Goal: Information Seeking & Learning: Check status

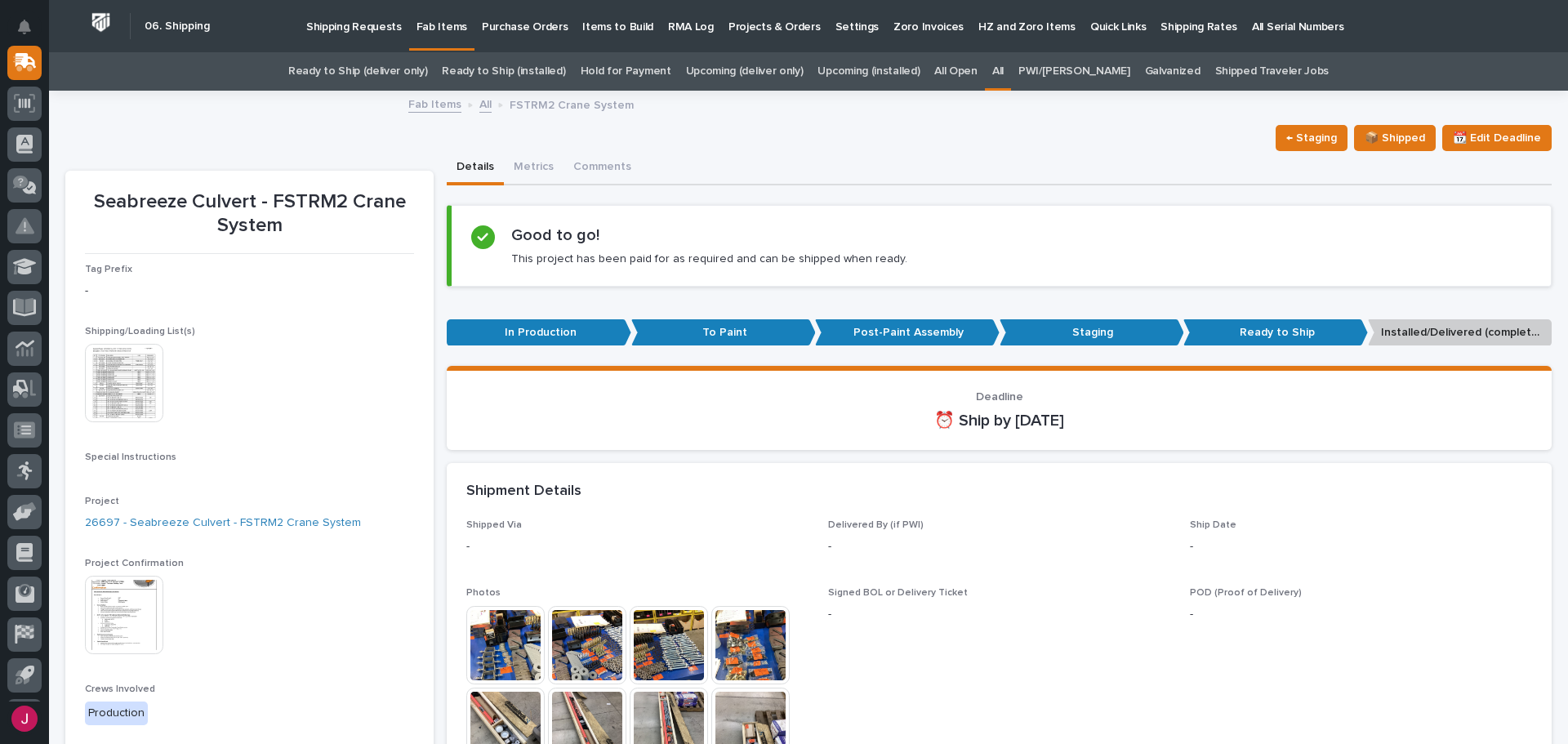
click at [803, 150] on div "← Staging 📦 Shipped 📆 Edit Deadline" at bounding box center [809, 138] width 1486 height 26
click at [1004, 71] on link "All" at bounding box center [997, 71] width 11 height 39
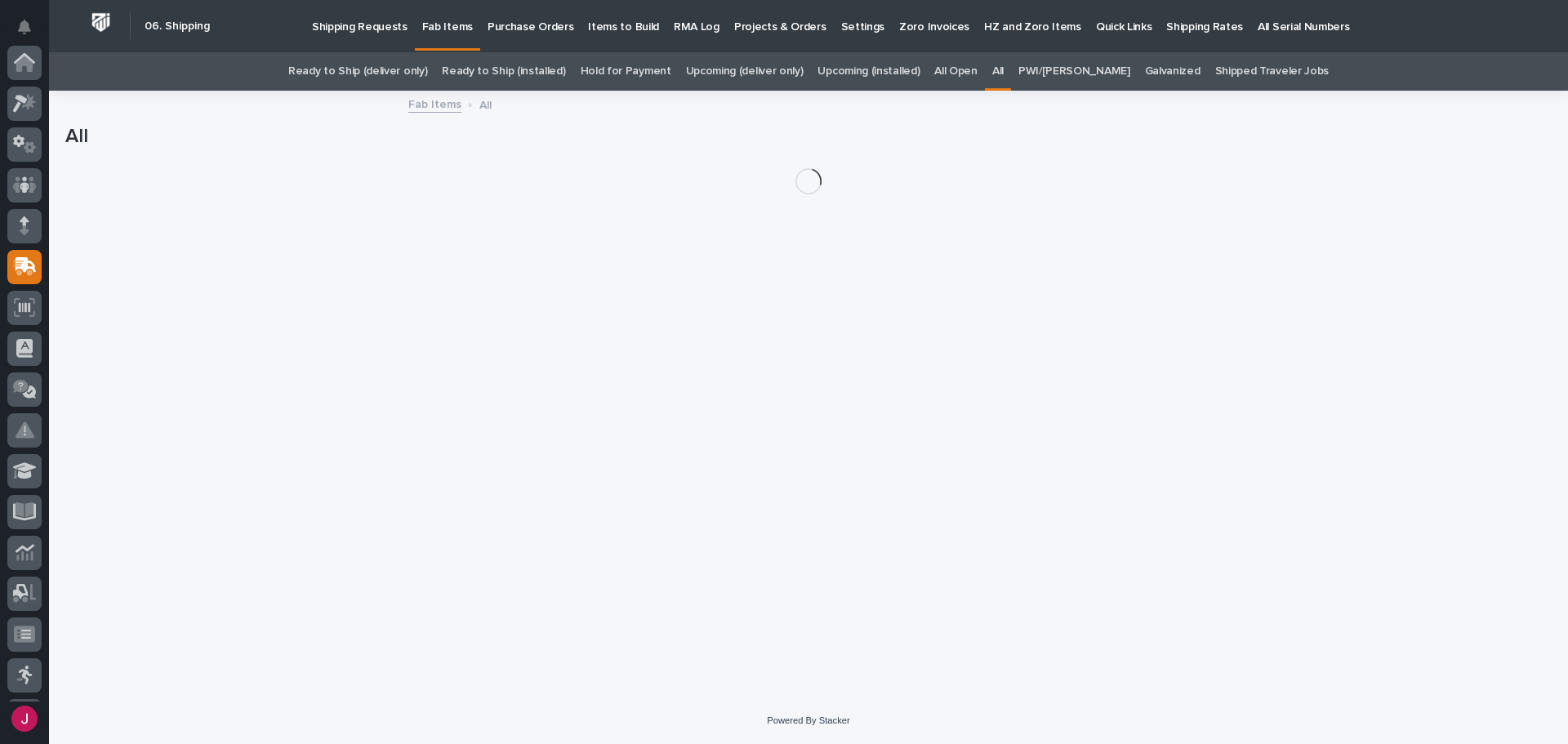
scroll to position [204, 0]
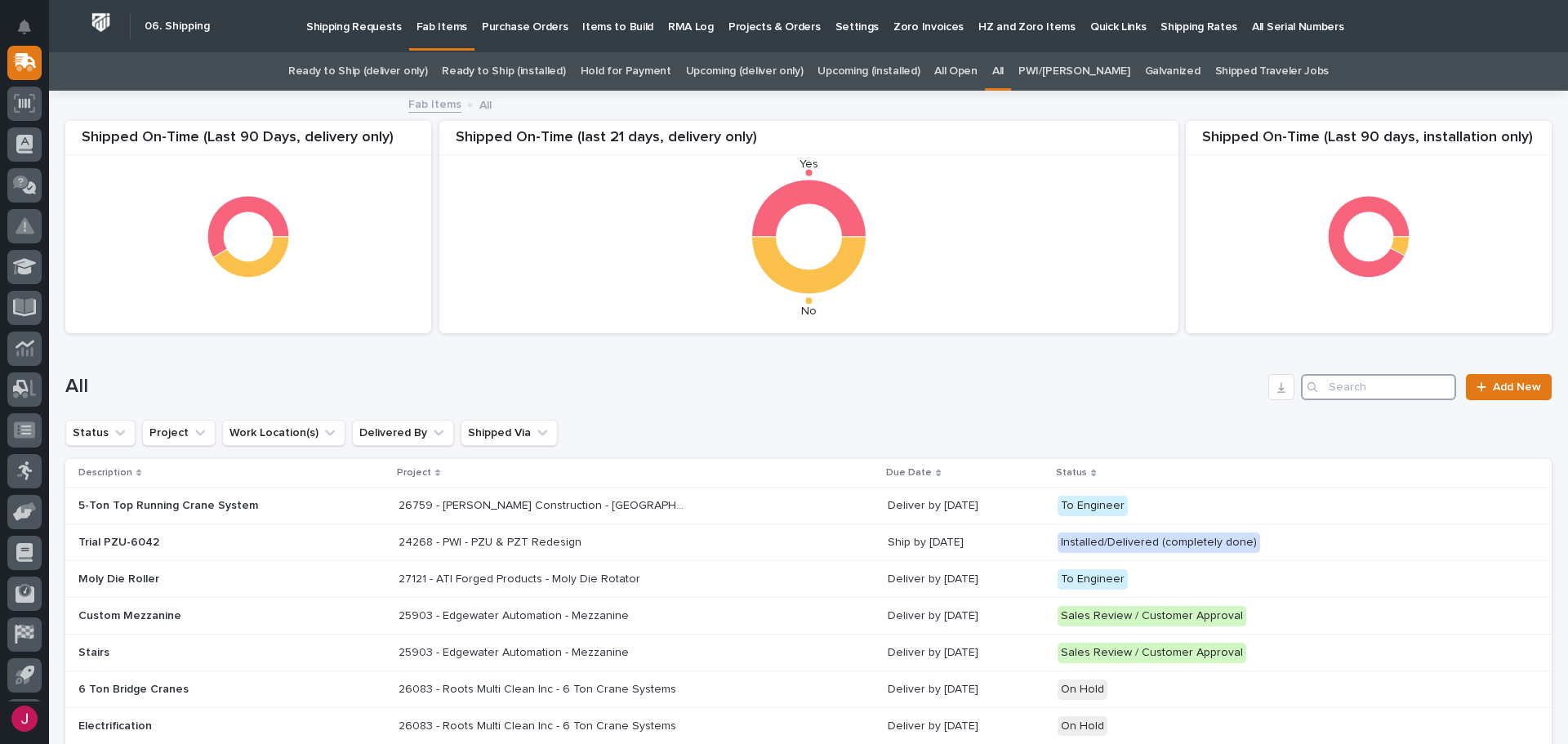
click at [1373, 391] on input "Search" at bounding box center [1379, 387] width 155 height 26
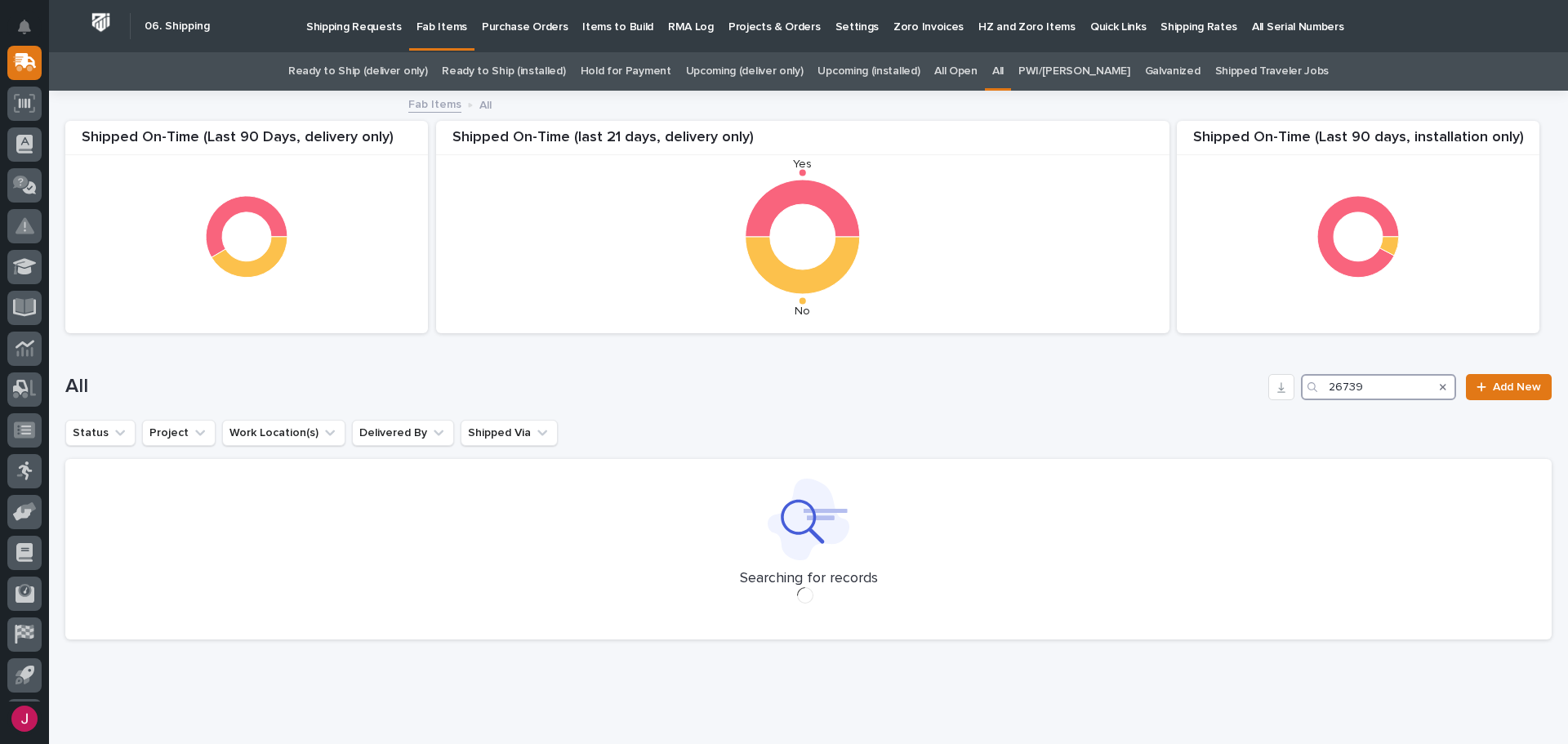
type input "26739"
click at [844, 369] on div "All 26739 Add New" at bounding box center [809, 380] width 1486 height 78
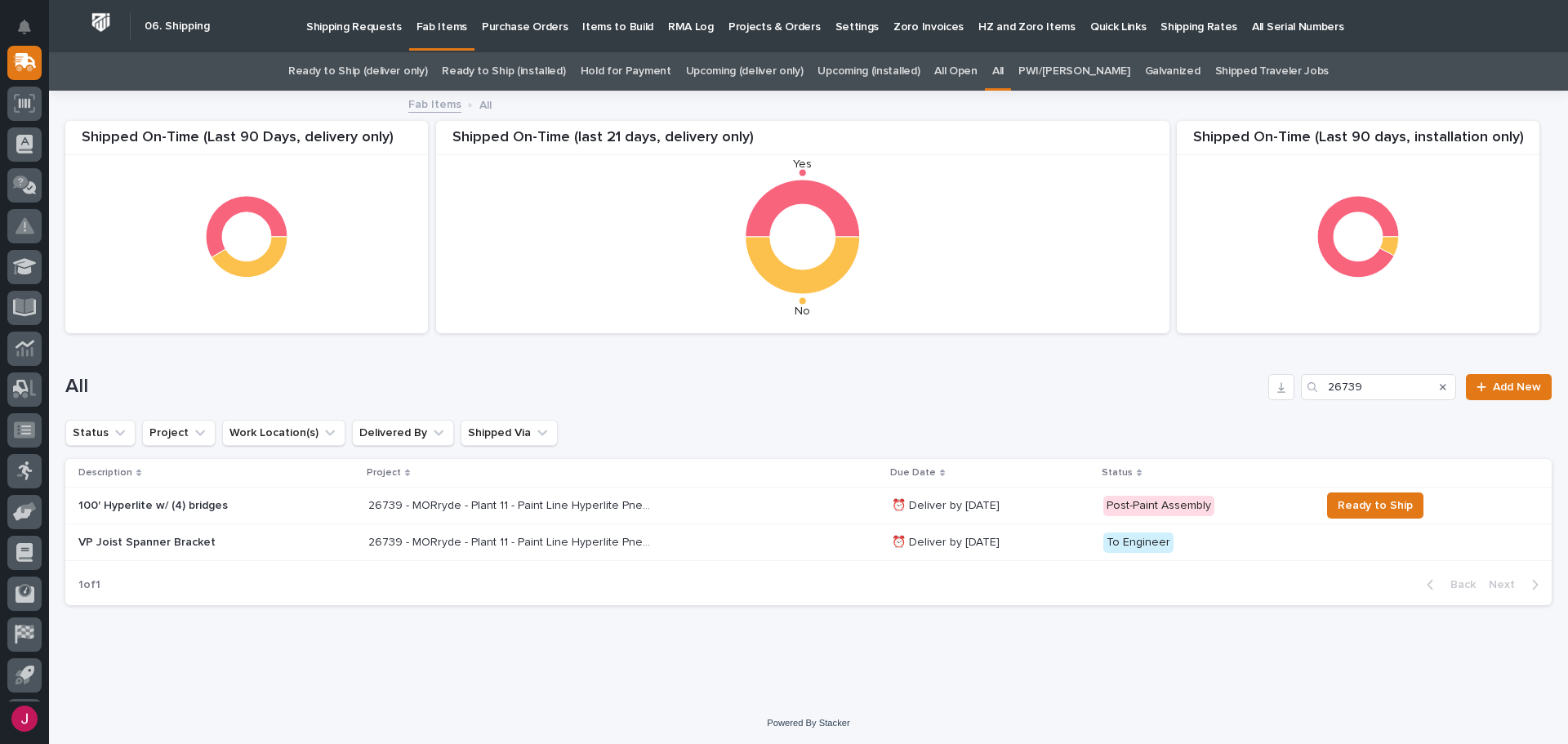
click at [611, 499] on p "26739 - MORryde - Plant 11 - Paint Line Hyperlite Pneumatic Crane" at bounding box center [513, 505] width 289 height 17
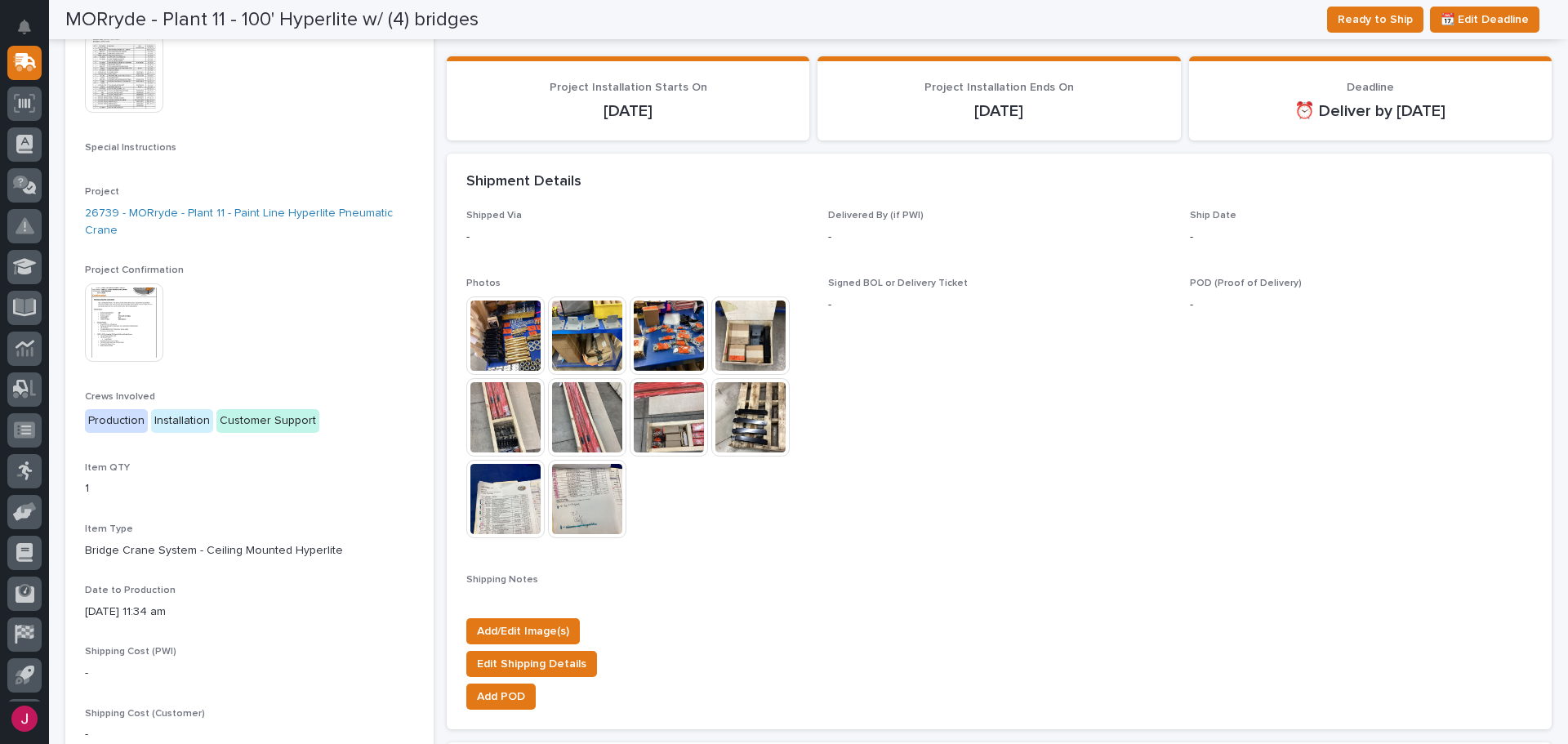
scroll to position [82, 0]
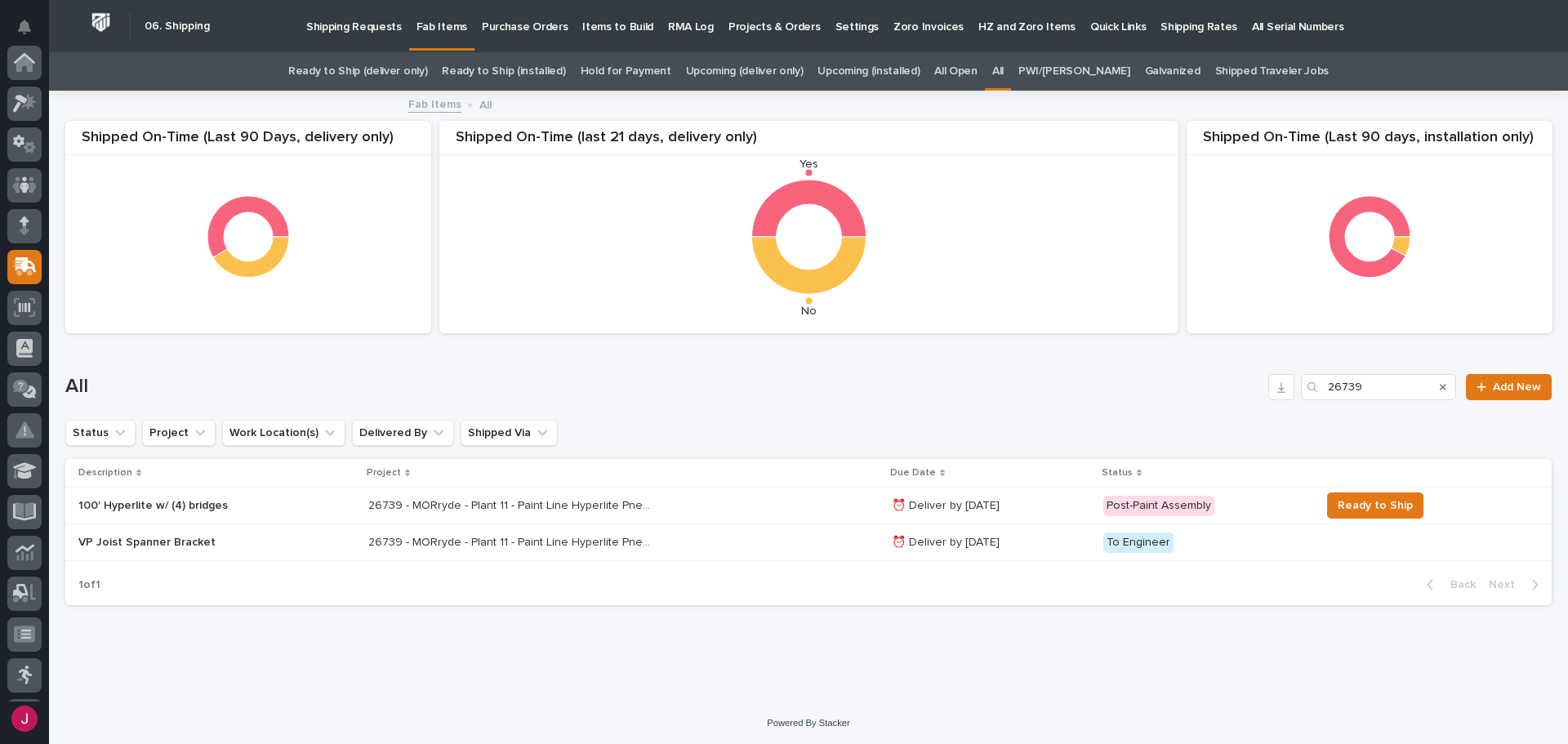
scroll to position [204, 0]
click at [783, 355] on div "All 26739 Add New" at bounding box center [809, 380] width 1486 height 78
click at [1440, 389] on icon "Search" at bounding box center [1443, 388] width 7 height 7
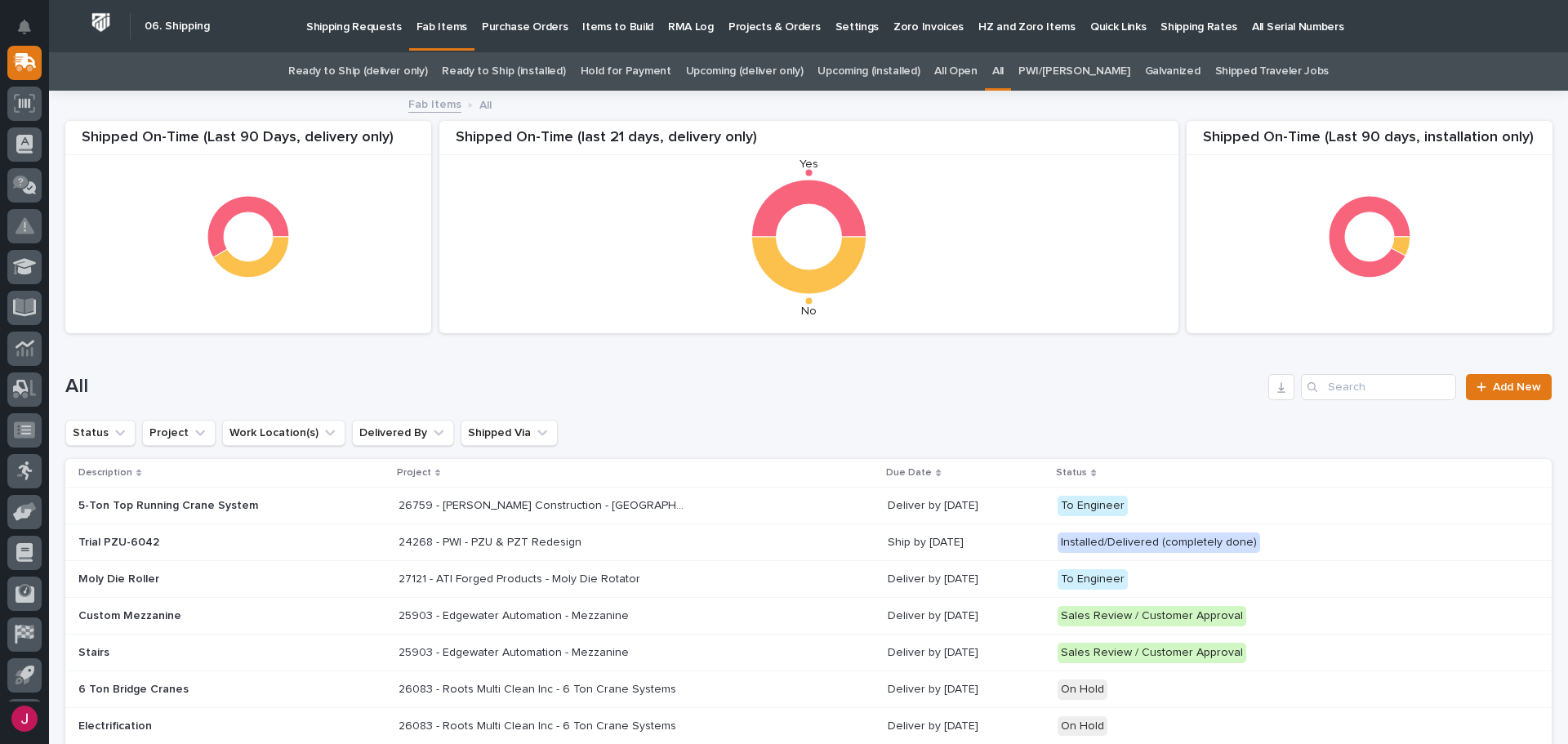
click at [1112, 390] on h1 "All" at bounding box center [664, 387] width 1197 height 24
click at [1329, 387] on input "Search" at bounding box center [1379, 387] width 155 height 26
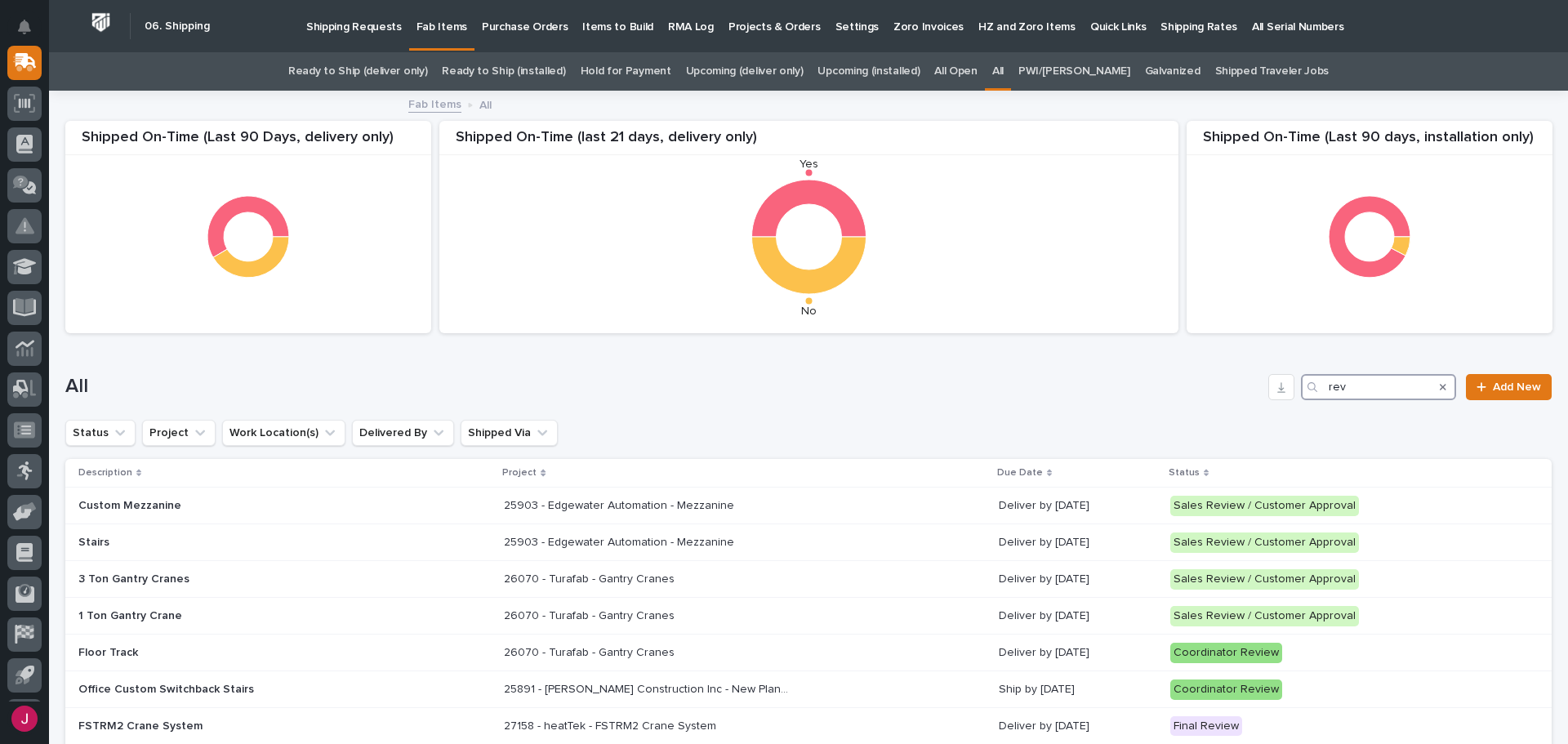
type input "rev"
click at [1440, 382] on icon "Search" at bounding box center [1443, 387] width 7 height 9
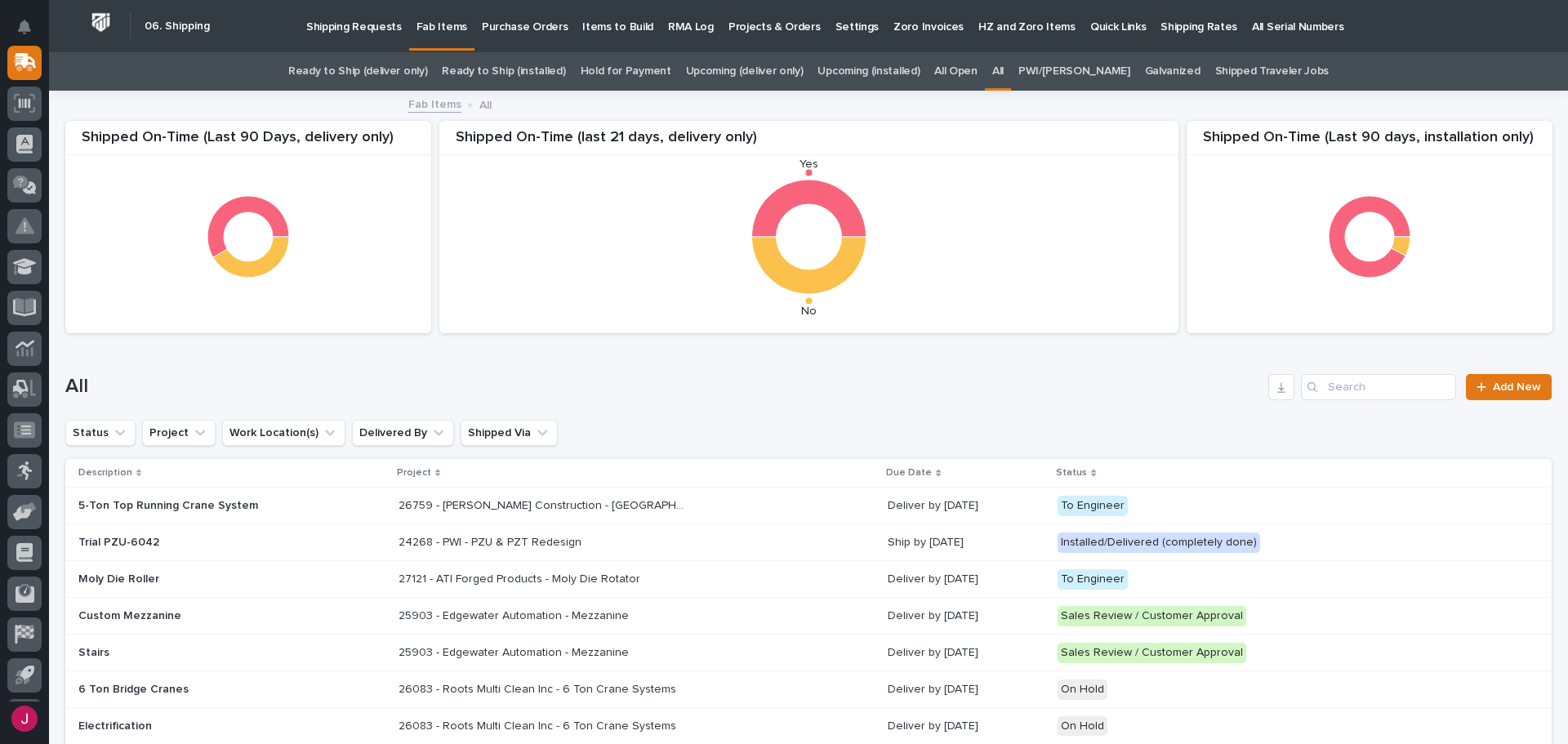
click at [512, 73] on link "Ready to Ship (installed)" at bounding box center [503, 71] width 123 height 39
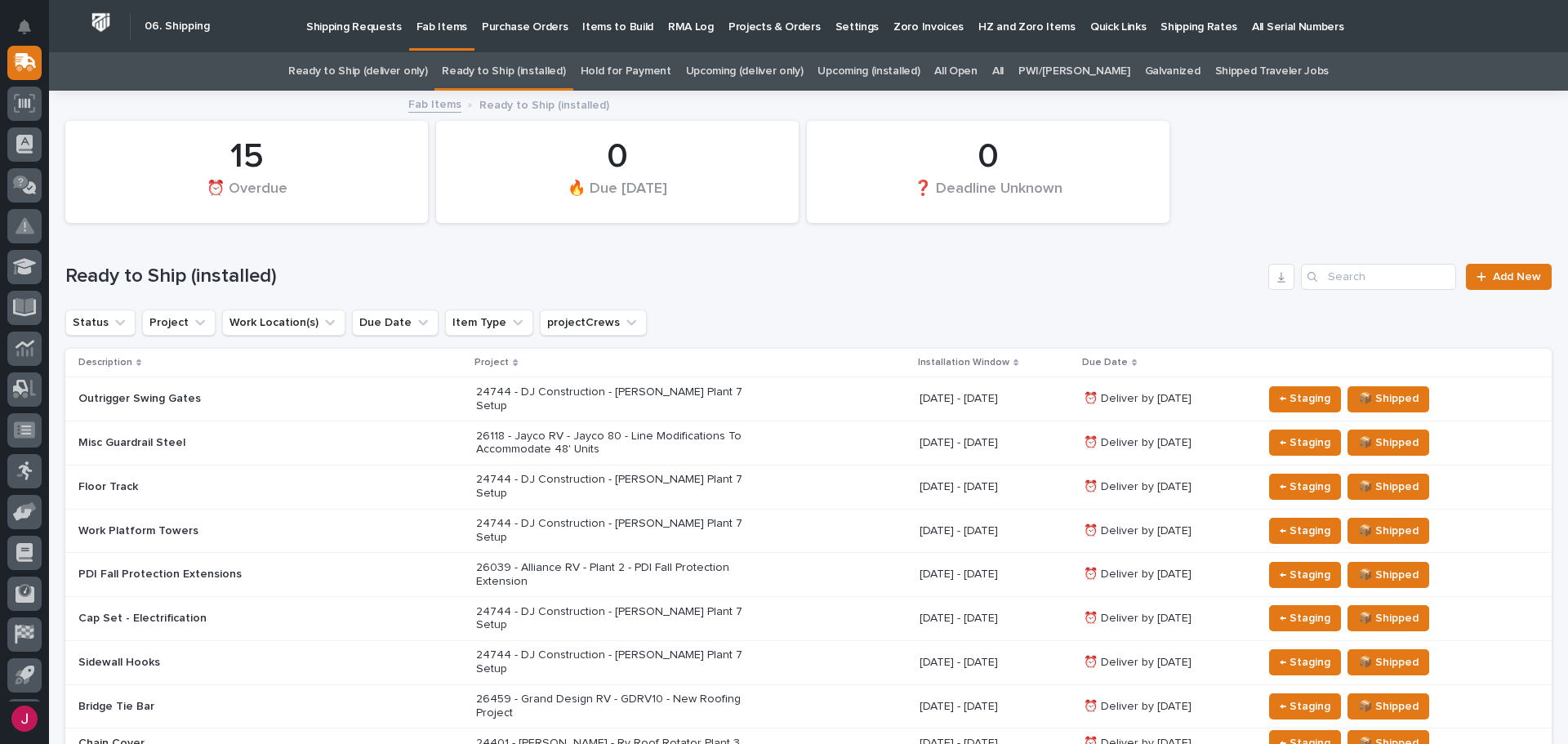
click at [866, 70] on link "Upcoming (installed)" at bounding box center [868, 71] width 102 height 39
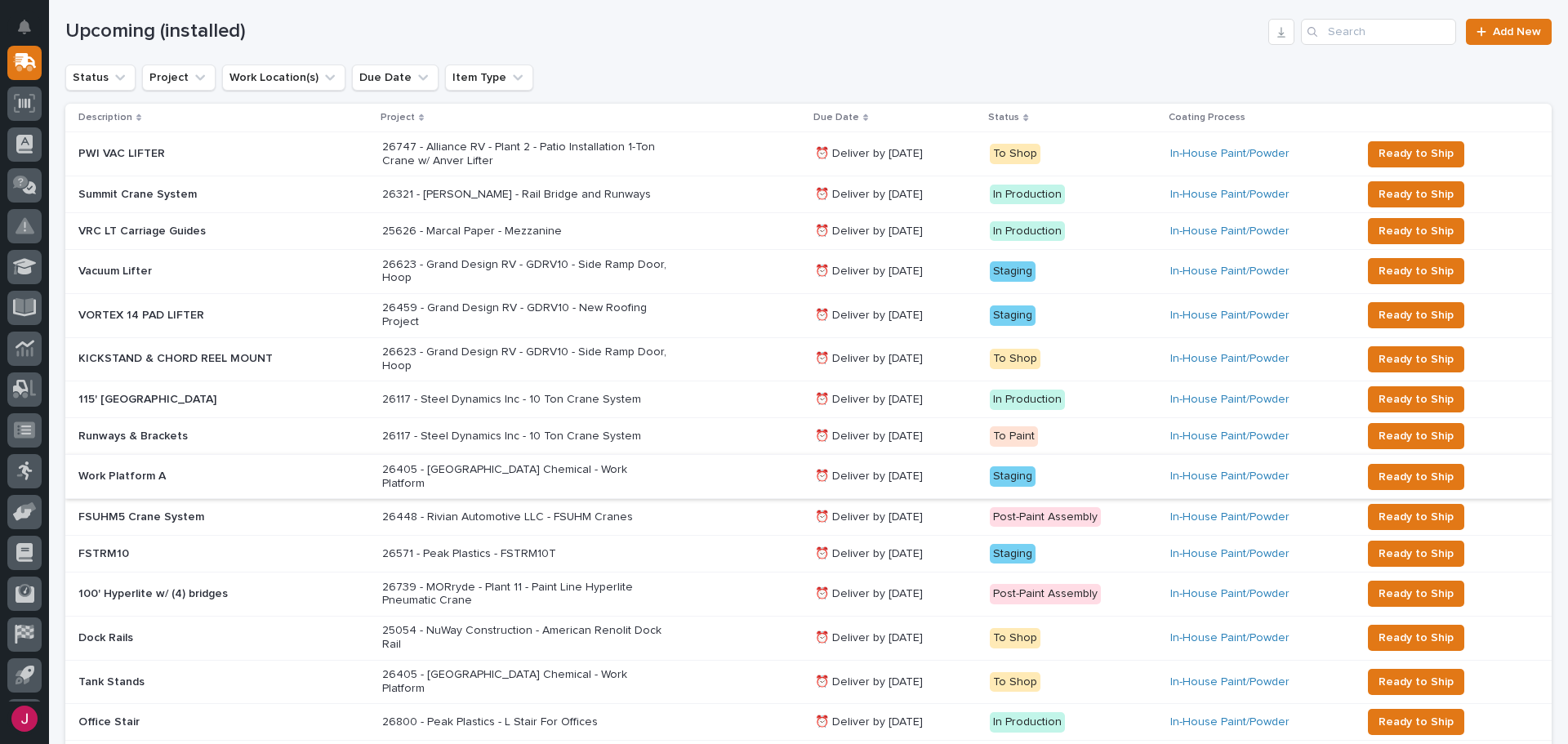
scroll to position [326, 0]
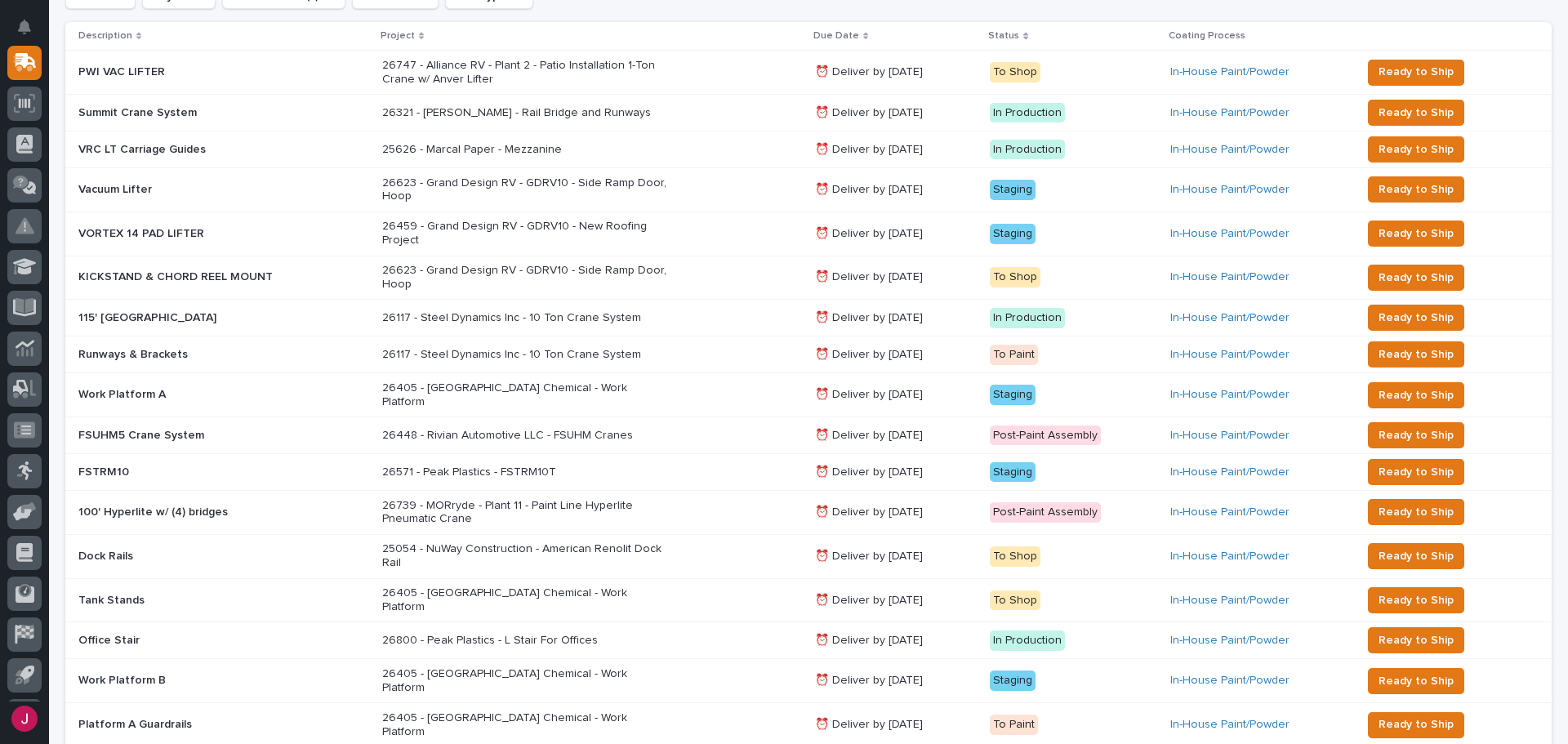
click at [493, 429] on p "26448 - Rivian Automotive LLC - FSUHM Cranes" at bounding box center [525, 436] width 286 height 14
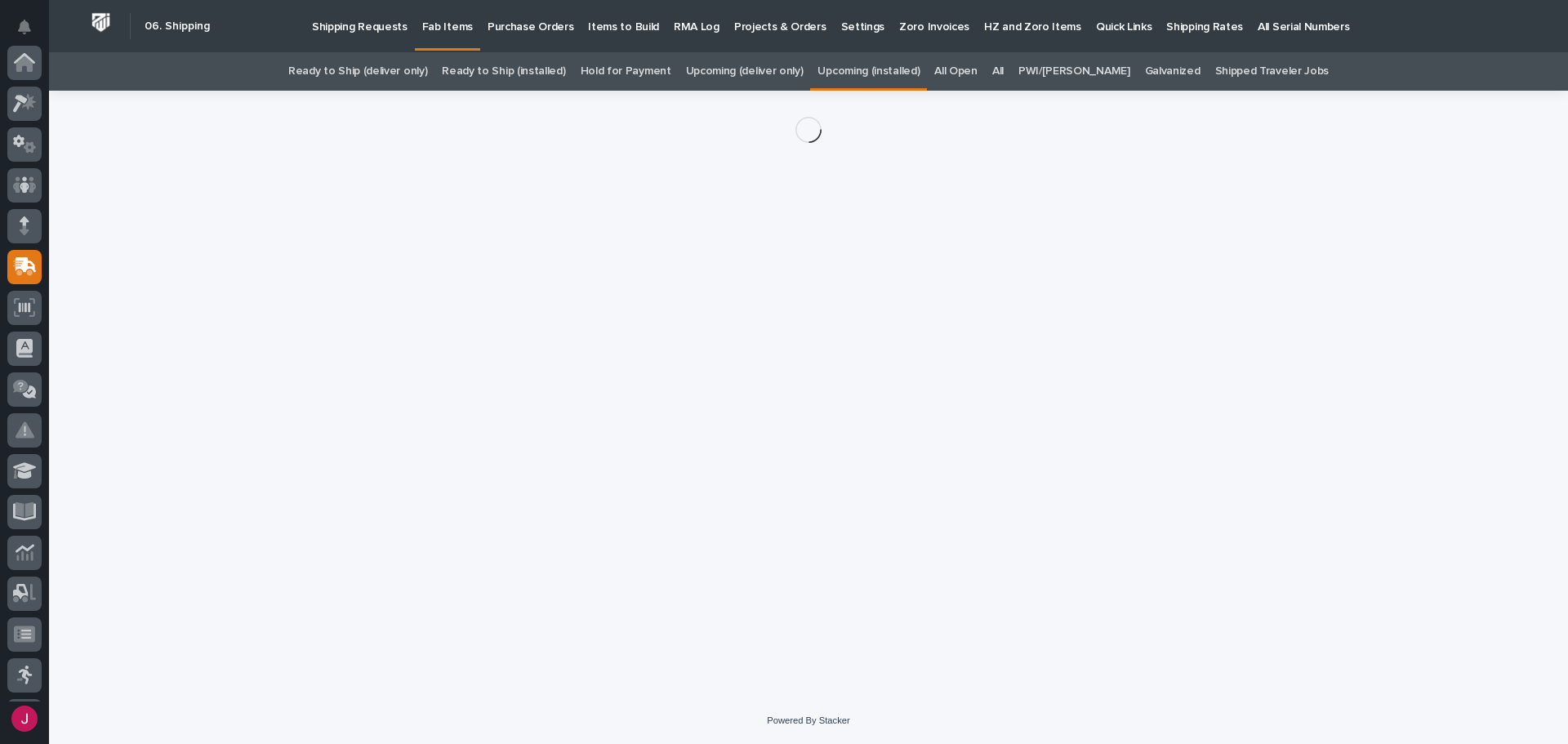
scroll to position [204, 0]
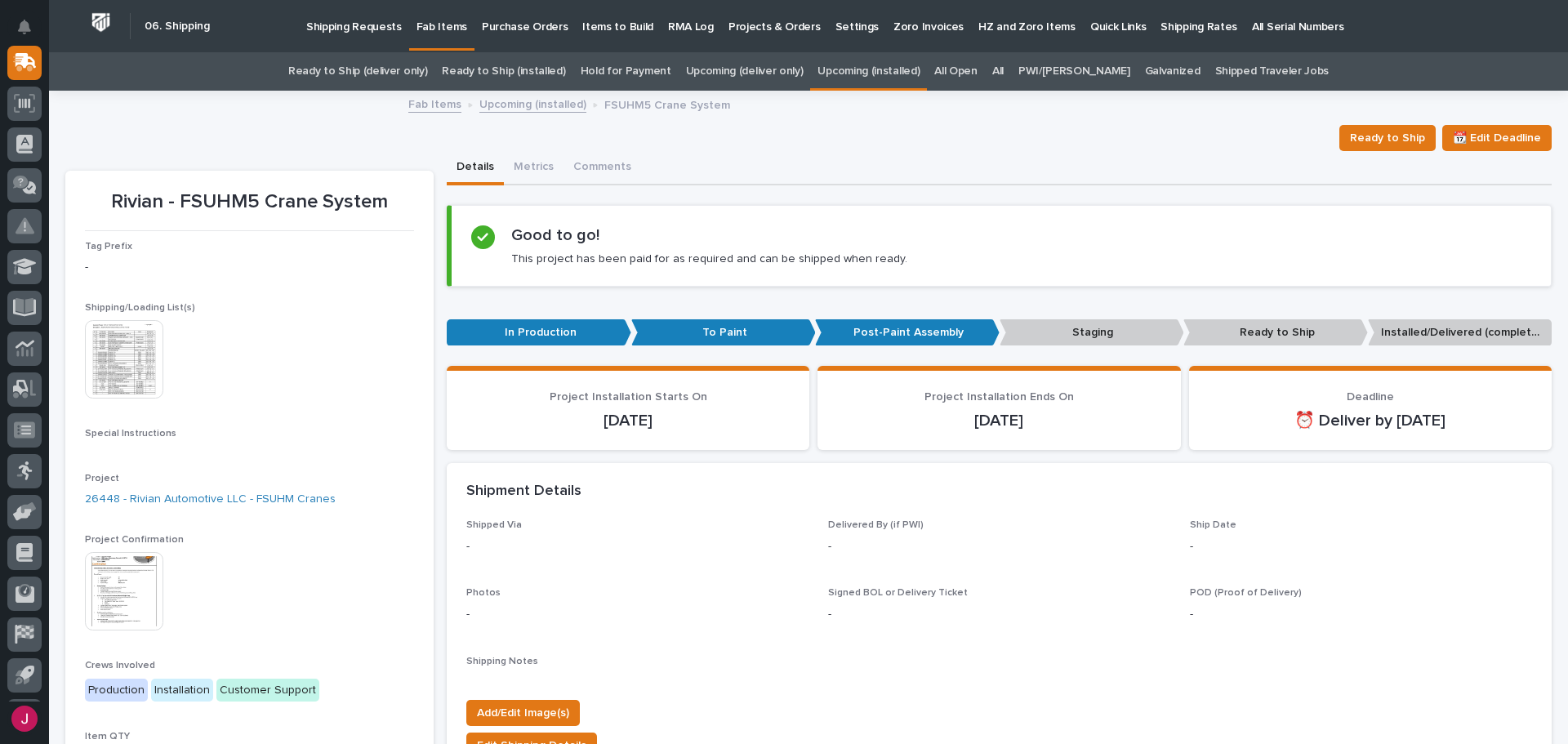
click at [123, 375] on img at bounding box center [124, 359] width 78 height 78
